Goal: Transaction & Acquisition: Purchase product/service

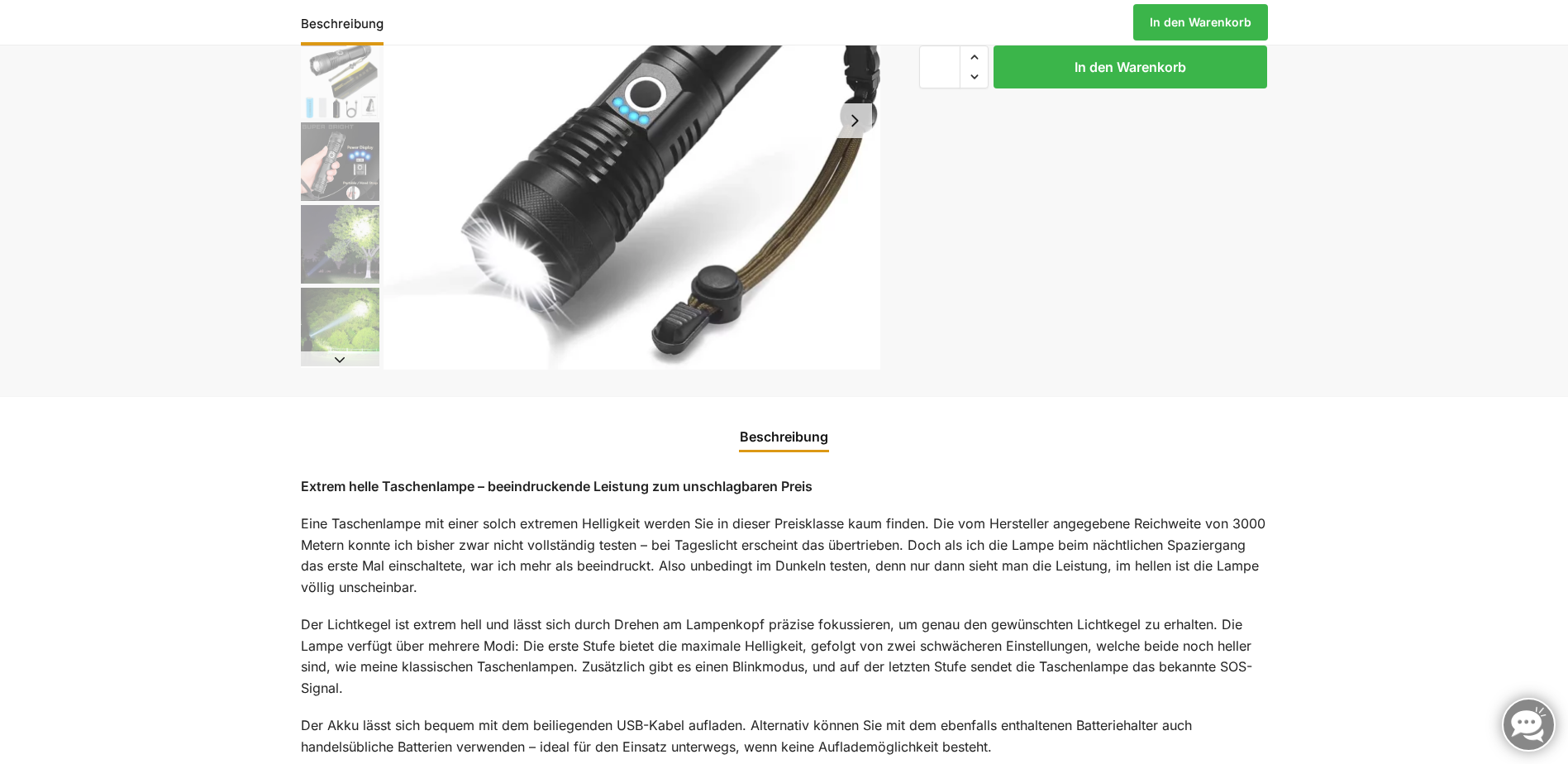
scroll to position [82, 0]
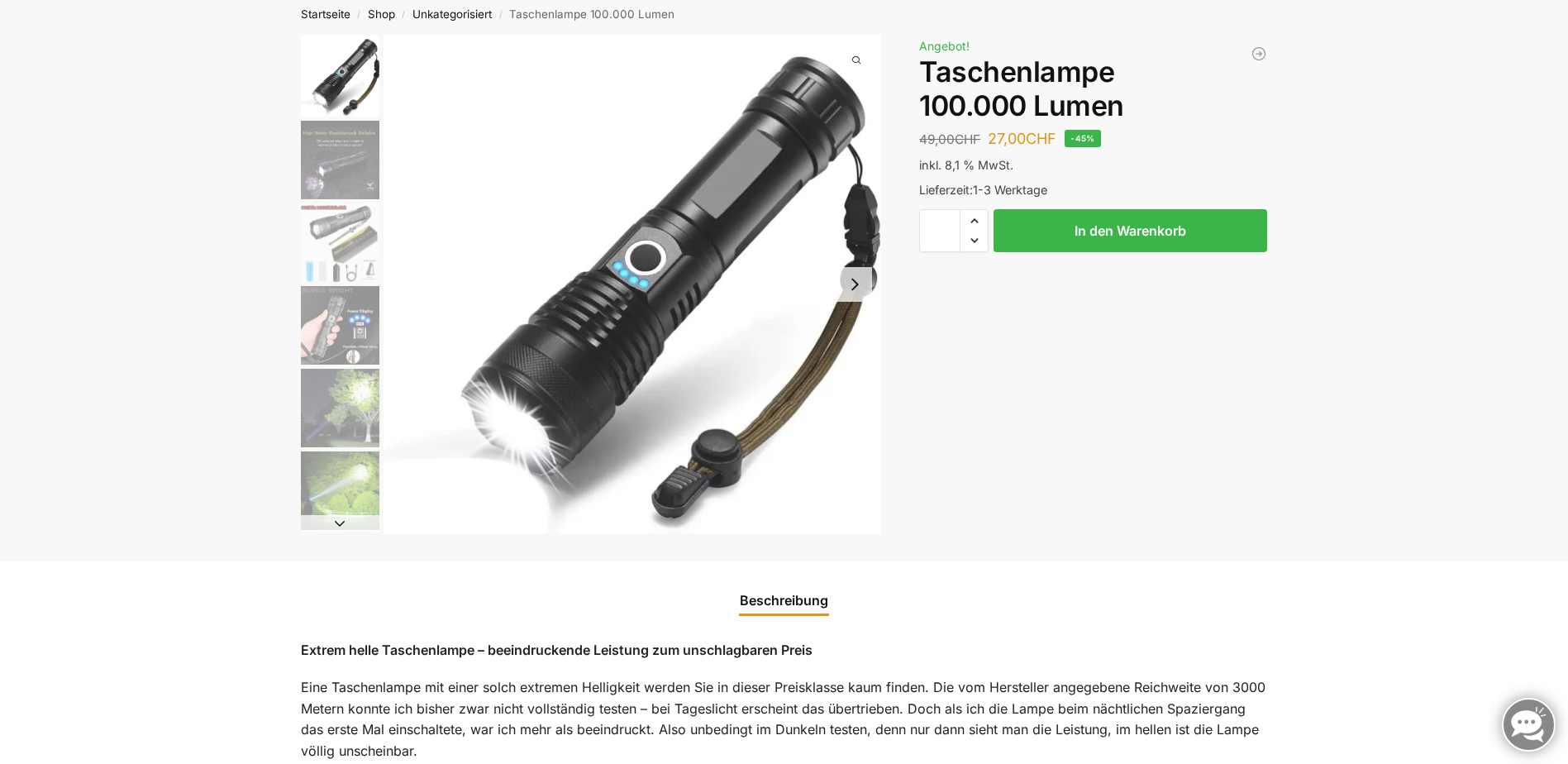
click at [355, 178] on img "2 / 6" at bounding box center [340, 160] width 79 height 79
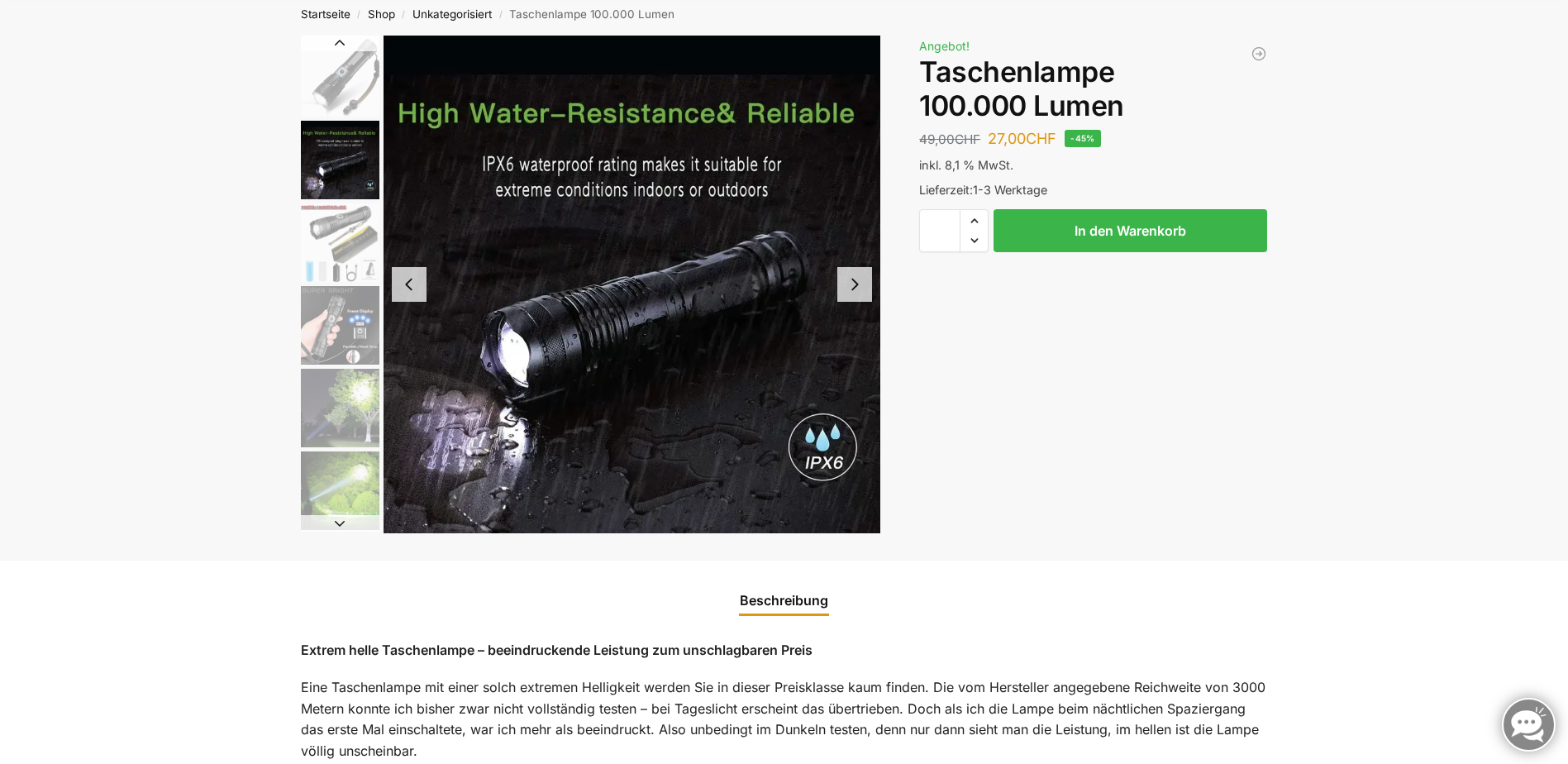
click at [361, 235] on img "3 / 6" at bounding box center [340, 242] width 79 height 79
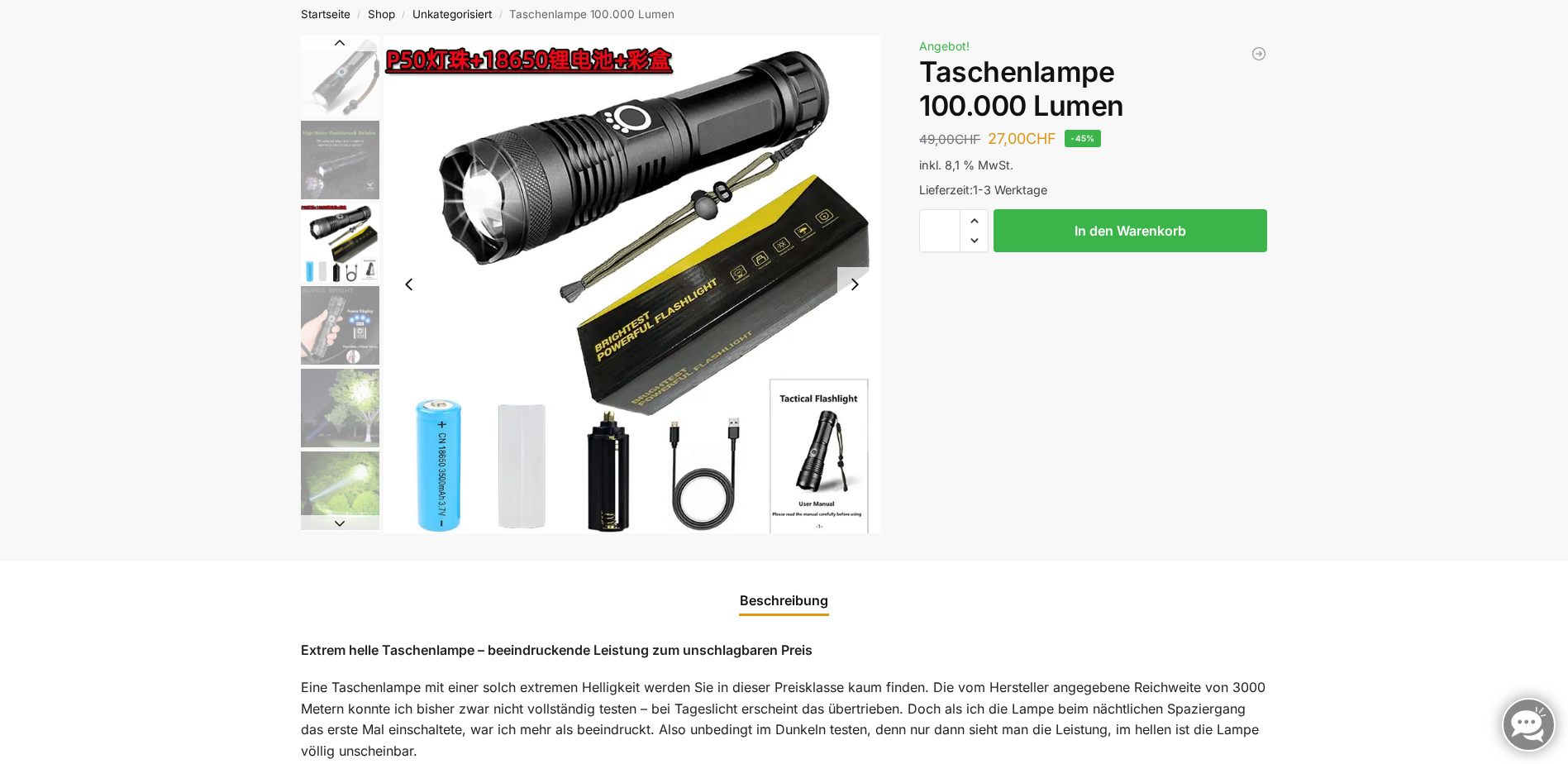
click at [853, 286] on button "Next slide" at bounding box center [854, 285] width 35 height 35
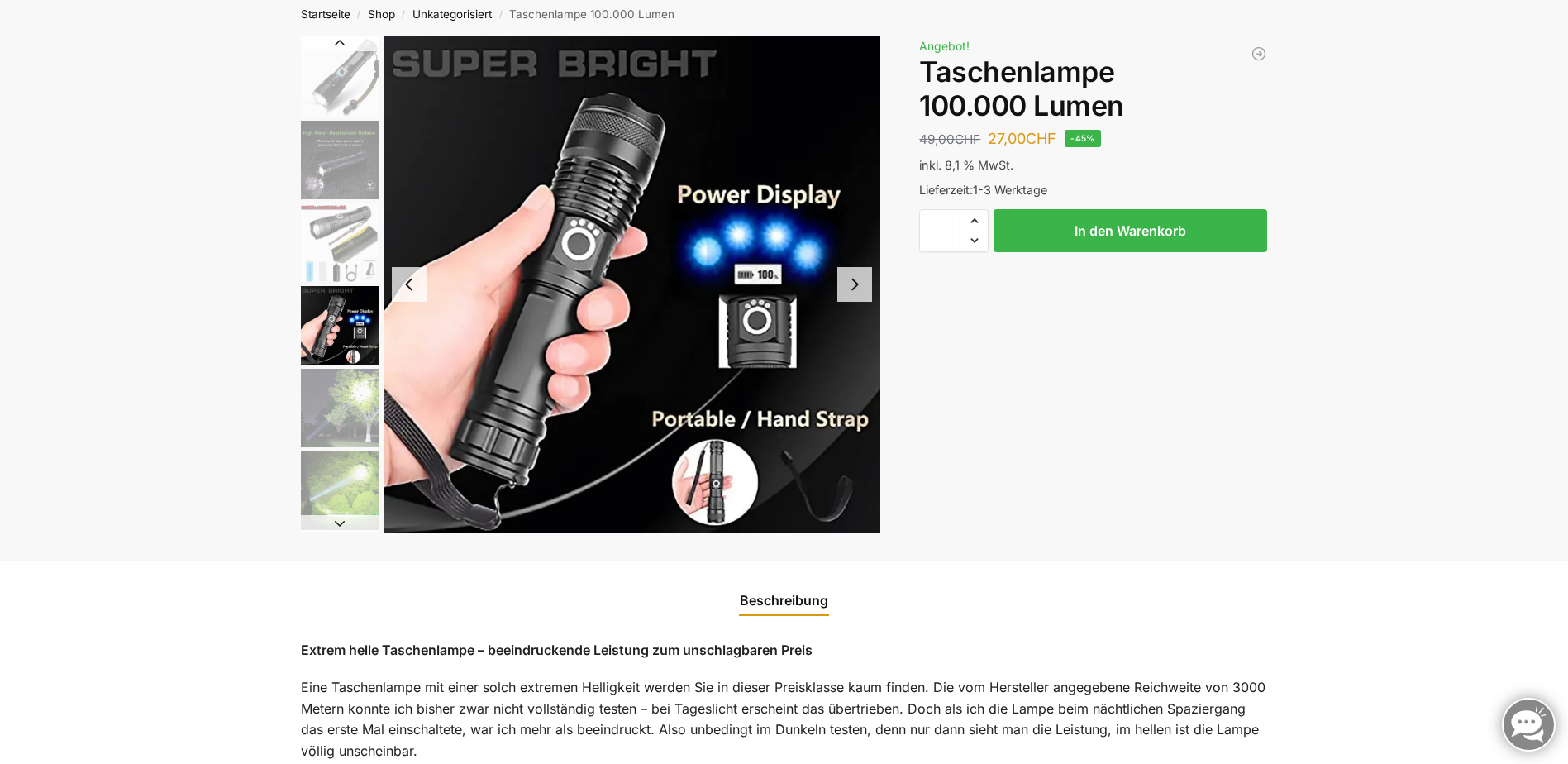
click at [853, 286] on button "Next slide" at bounding box center [854, 285] width 35 height 35
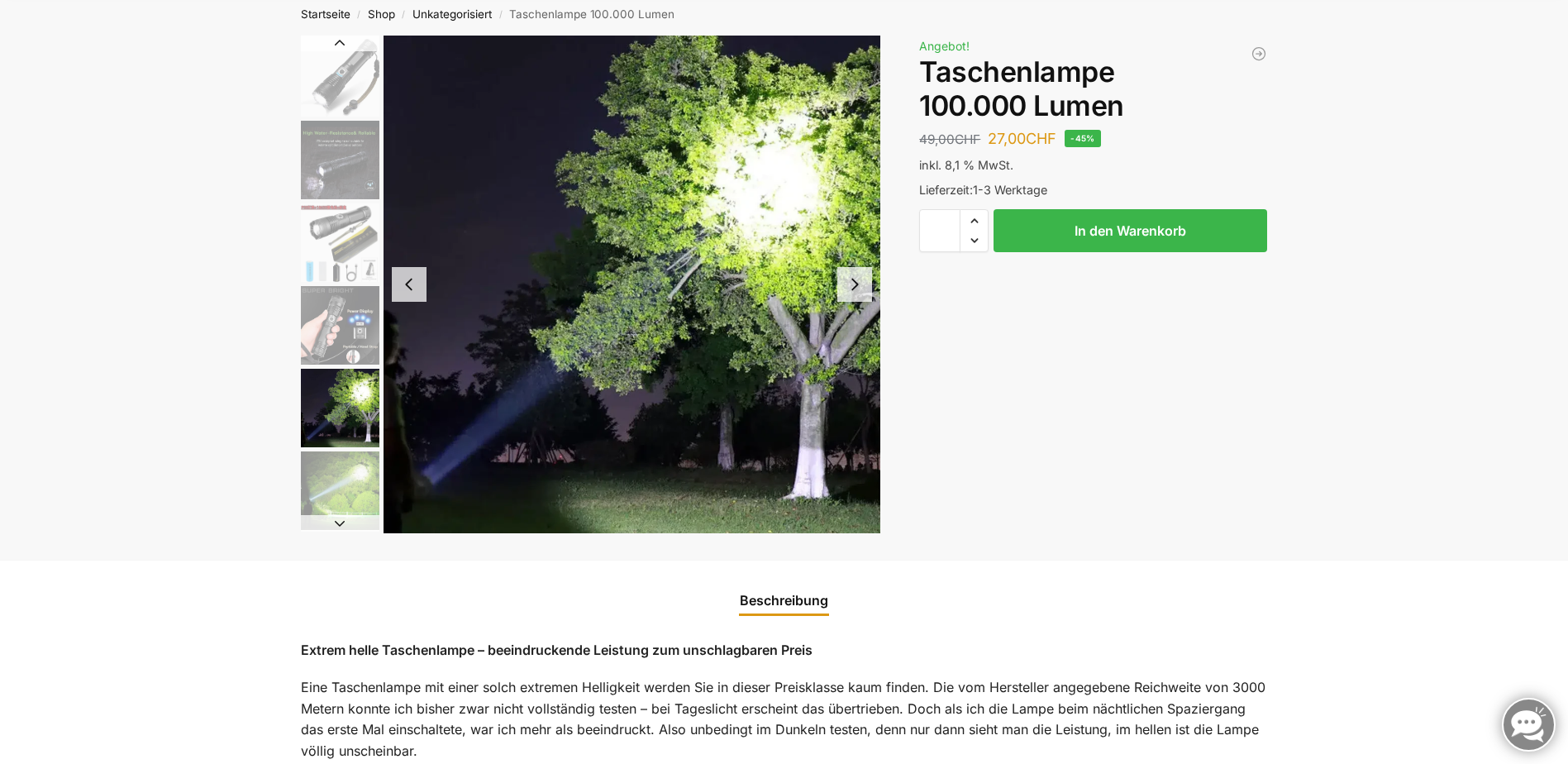
click at [853, 286] on button "Next slide" at bounding box center [854, 285] width 35 height 35
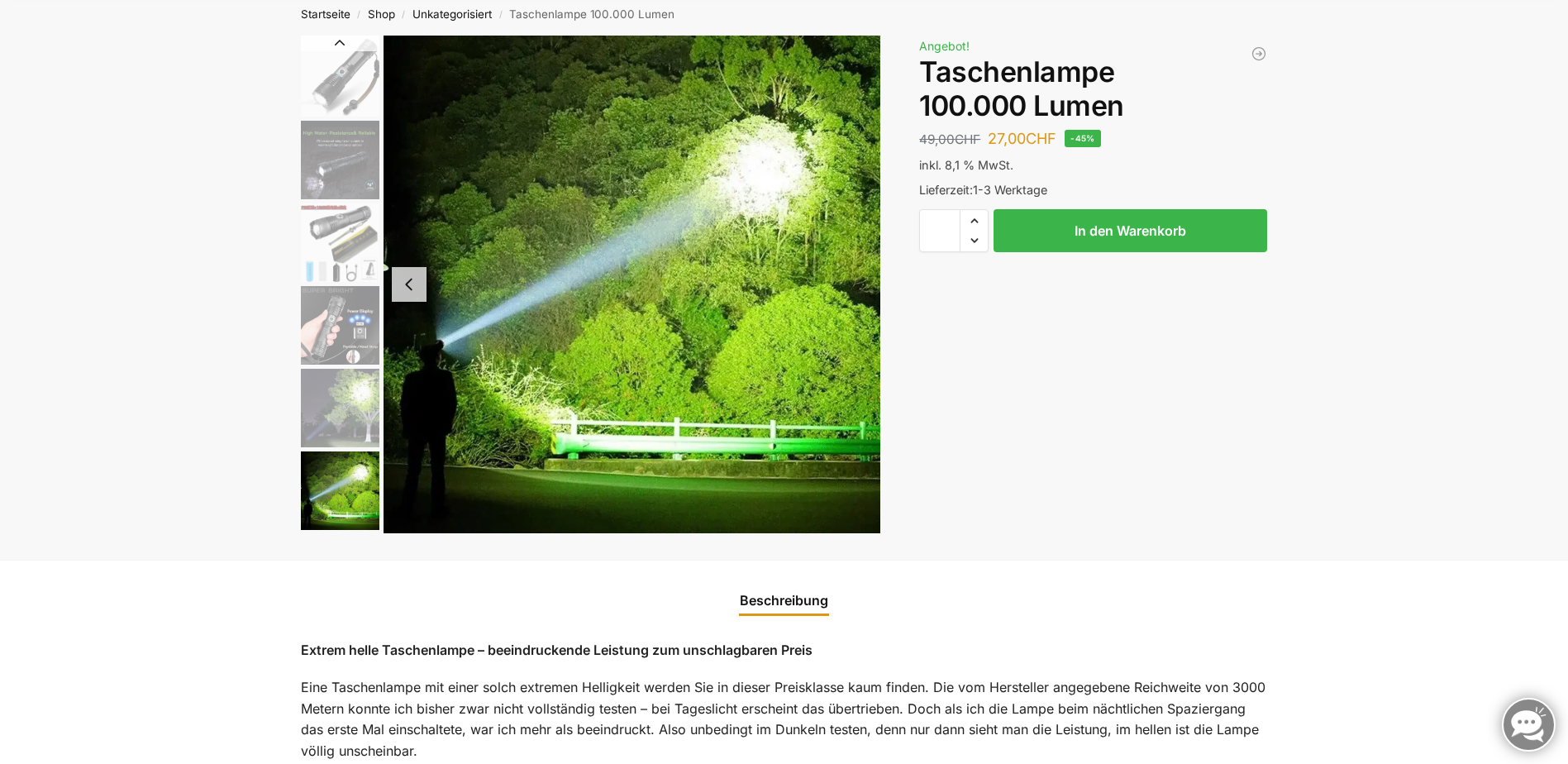
click at [853, 286] on img "6 / 6" at bounding box center [632, 285] width 498 height 498
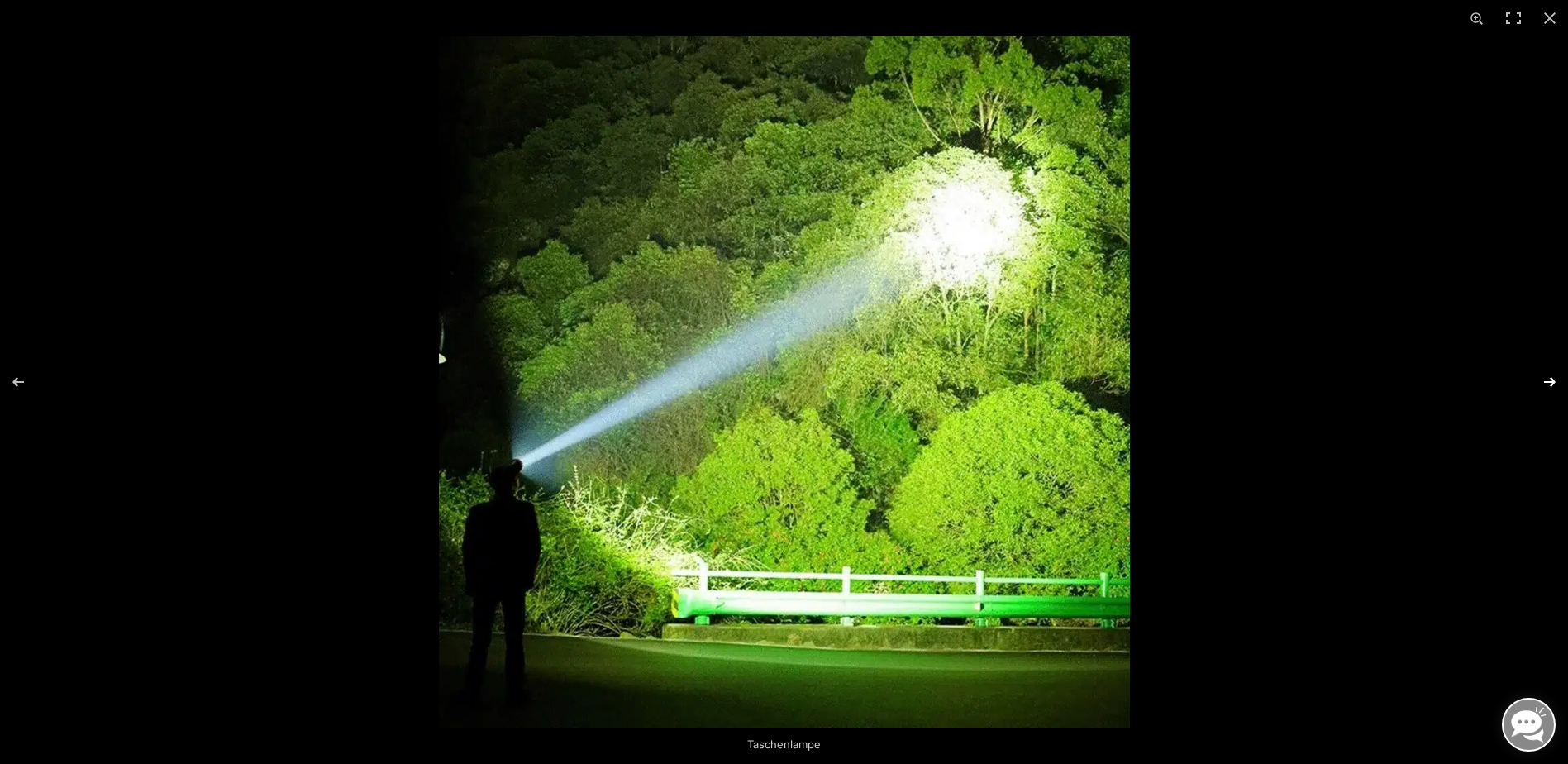
click at [1549, 379] on button "Next (arrow right)" at bounding box center [1538, 382] width 58 height 82
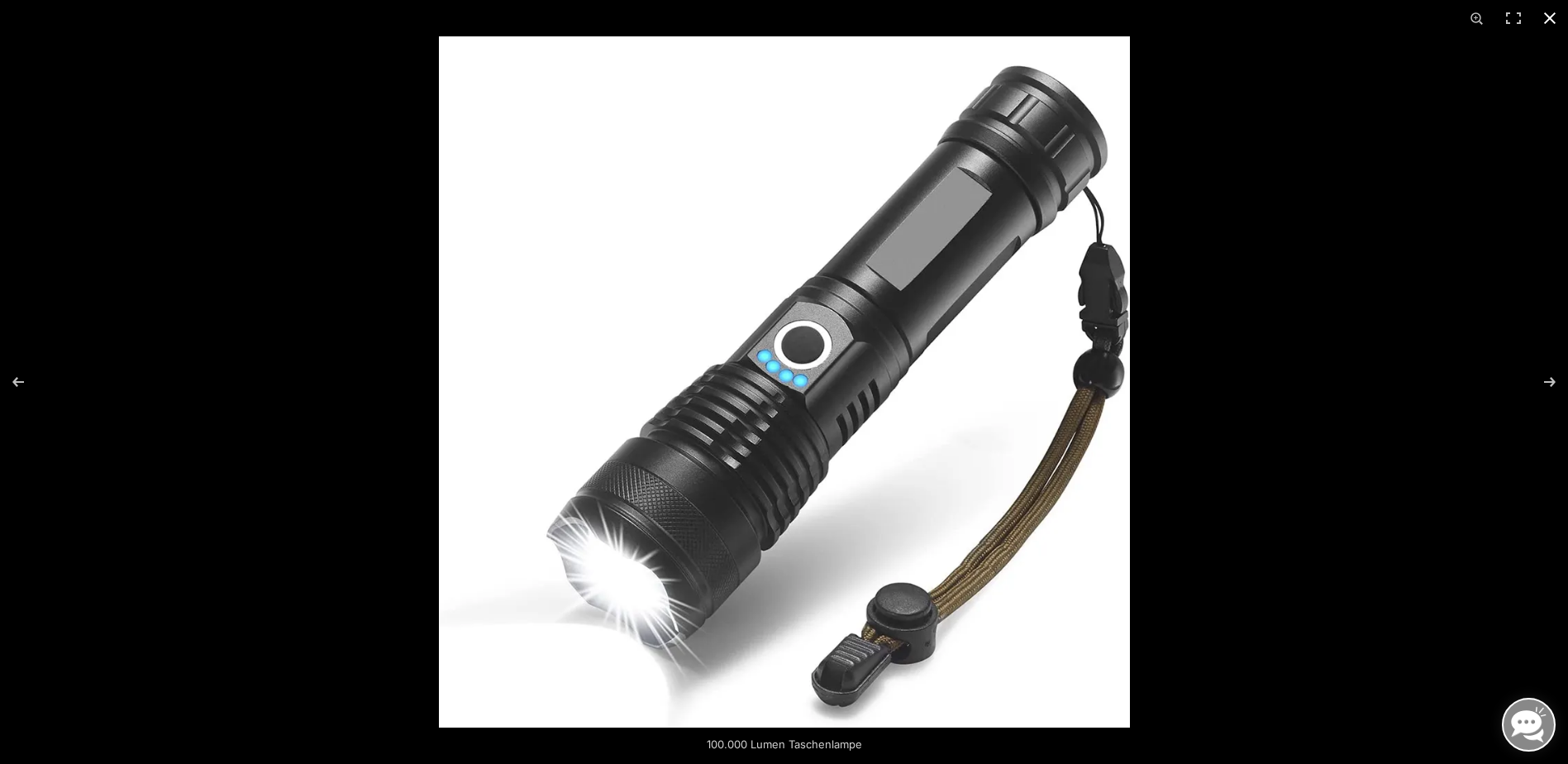
click at [1545, 20] on button "Close (Esc)" at bounding box center [1550, 18] width 37 height 37
